Goal: Transaction & Acquisition: Subscribe to service/newsletter

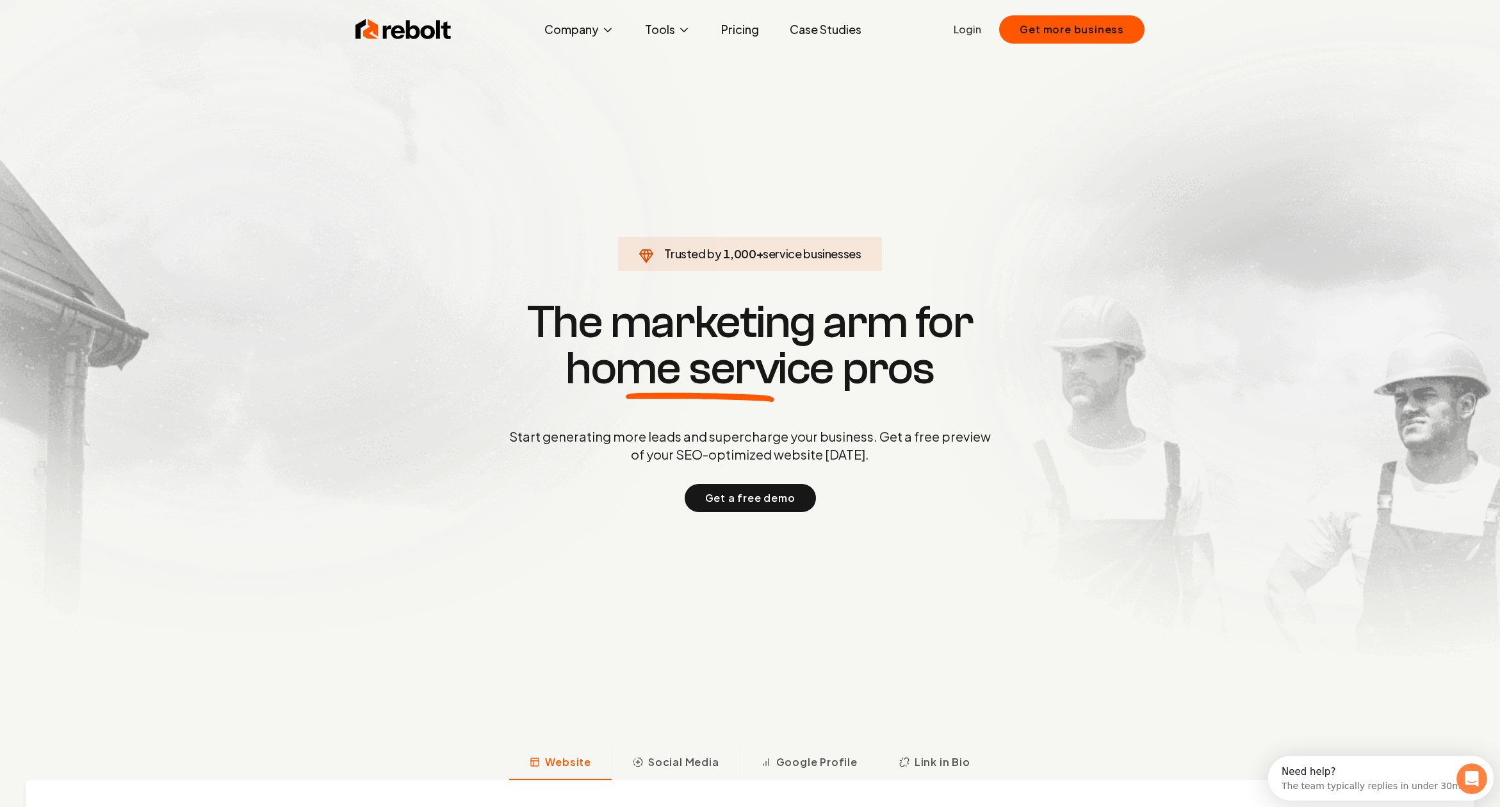
click at [735, 38] on link "Pricing" at bounding box center [740, 30] width 58 height 26
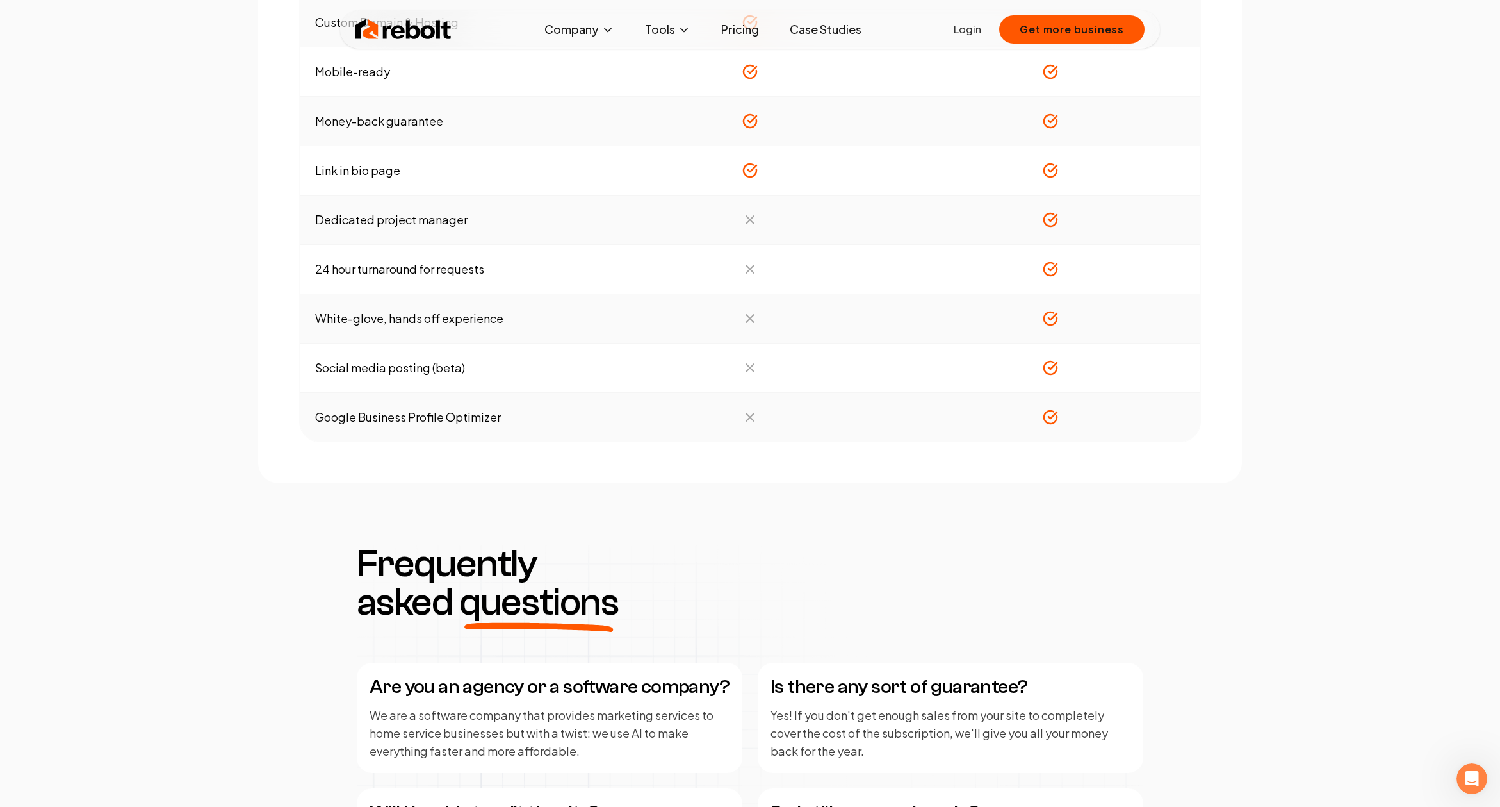
scroll to position [1119, 0]
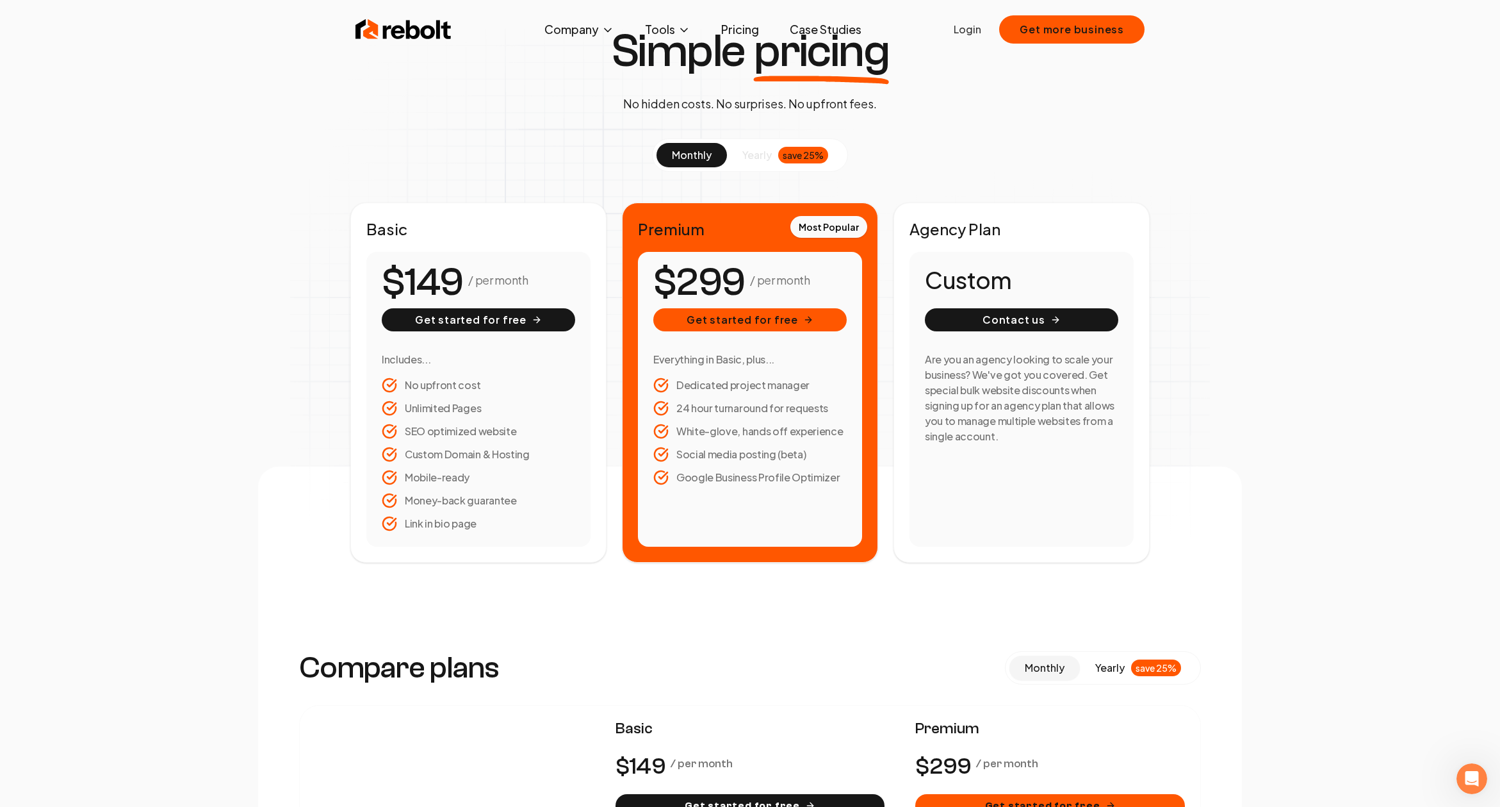
scroll to position [0, 0]
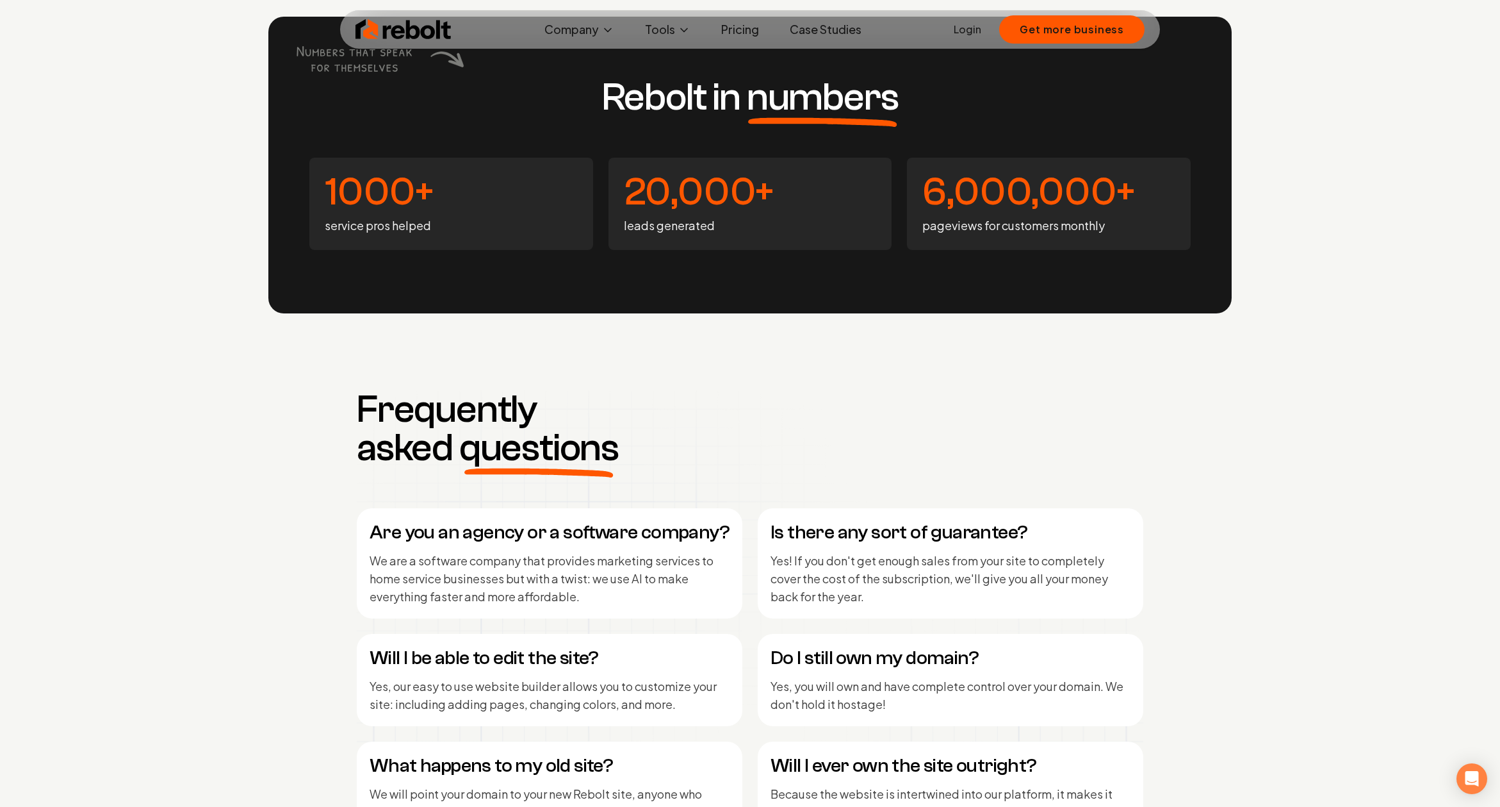
scroll to position [5165, 0]
